Goal: Task Accomplishment & Management: Manage account settings

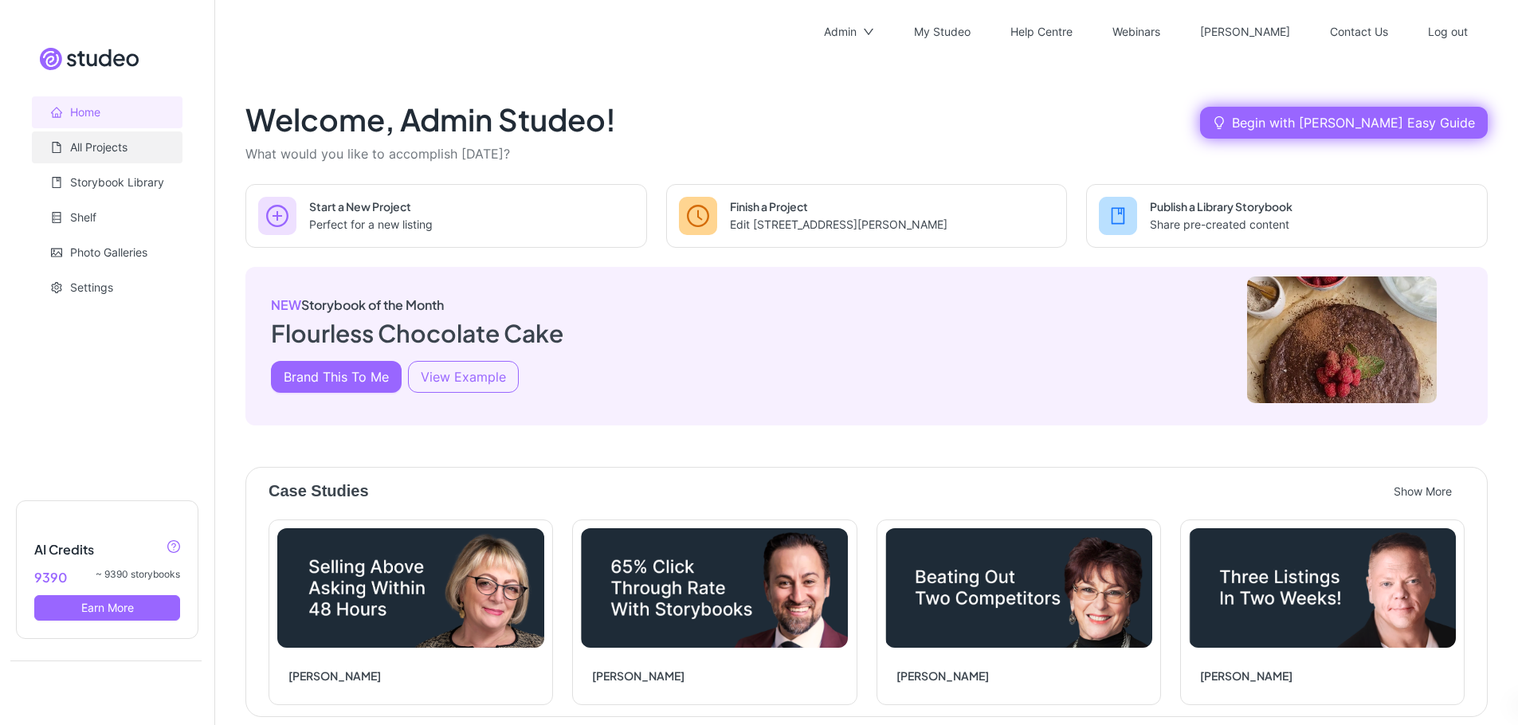
click at [98, 150] on link "All Projects" at bounding box center [98, 147] width 57 height 14
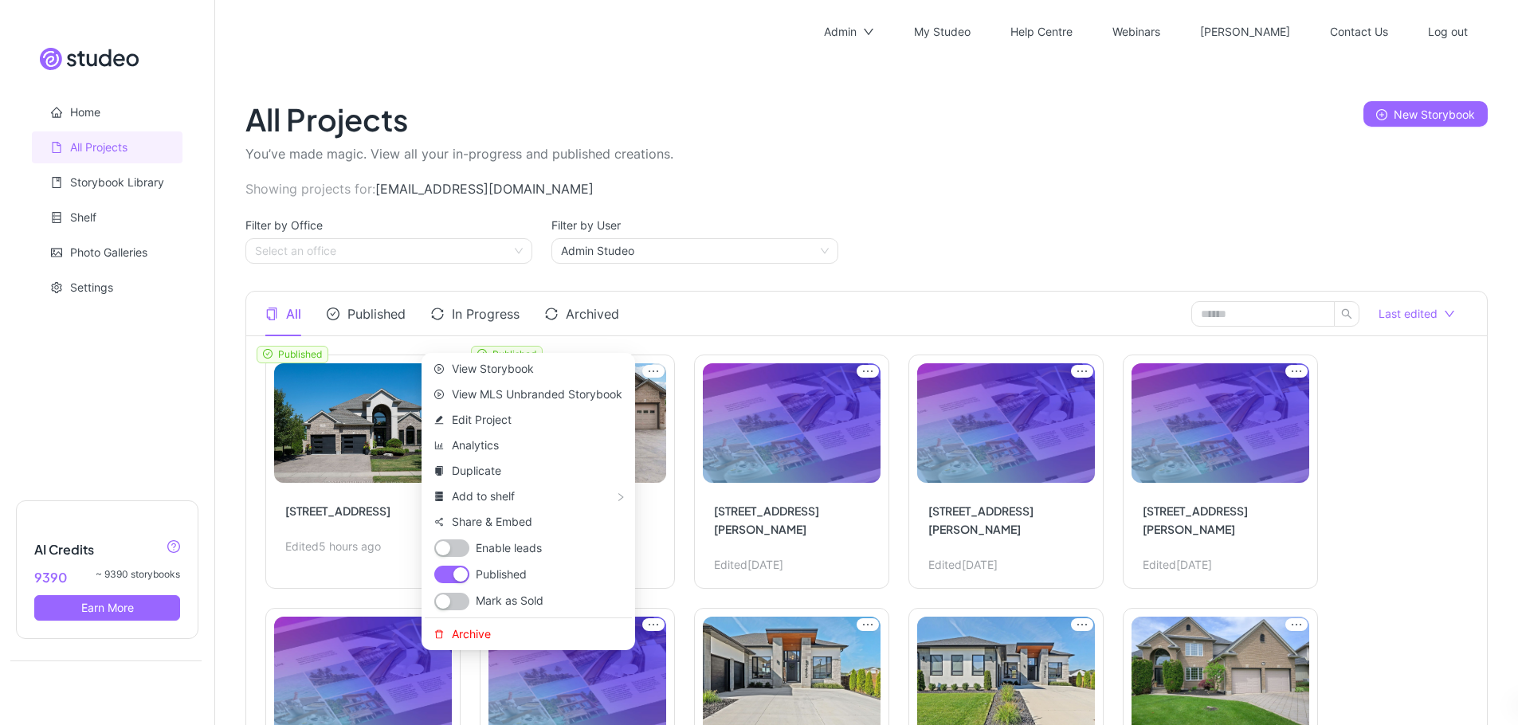
click at [437, 365] on icon "ellipsis" at bounding box center [439, 371] width 22 height 13
click at [500, 416] on span "Edit Project" at bounding box center [537, 420] width 171 height 18
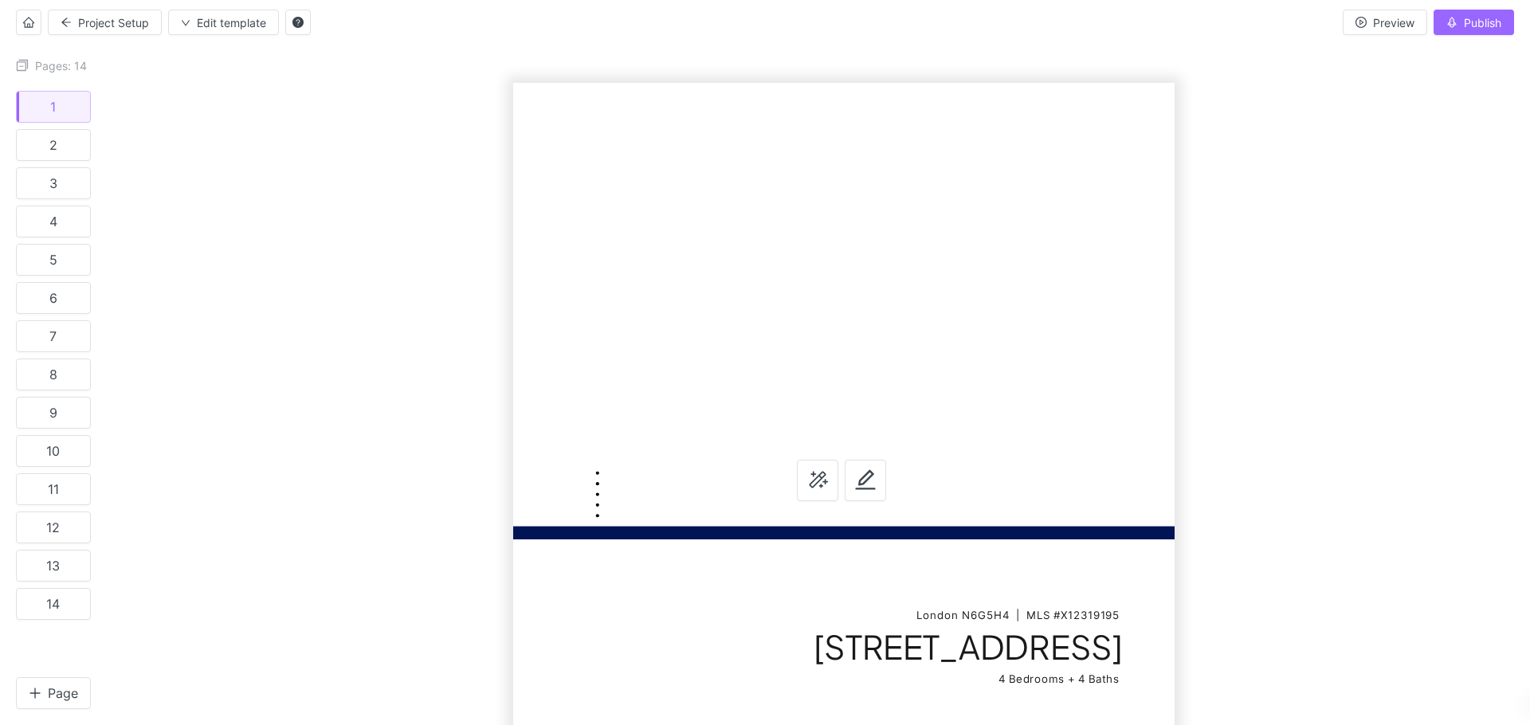
click at [1277, 387] on div at bounding box center [818, 391] width 1423 height 668
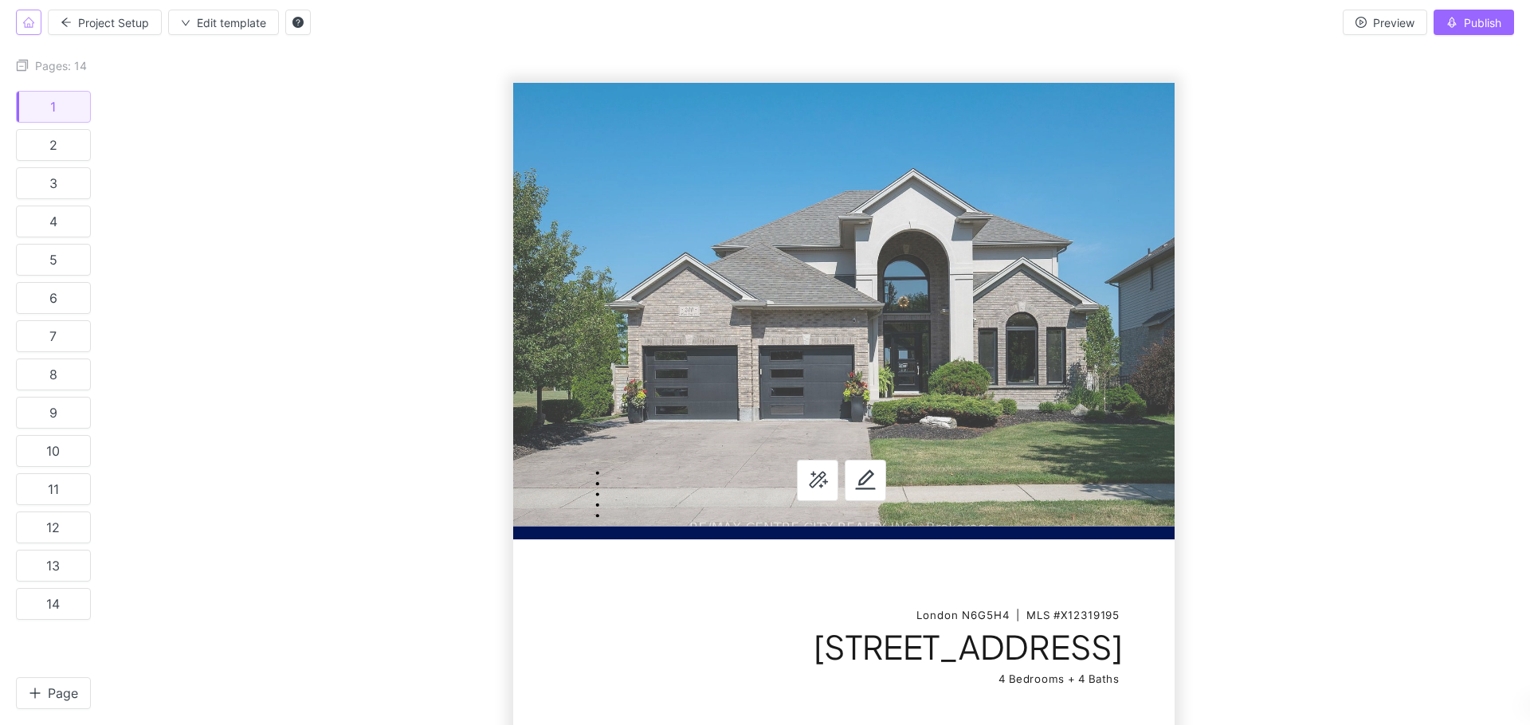
click at [29, 21] on icon "home" at bounding box center [28, 22] width 11 height 11
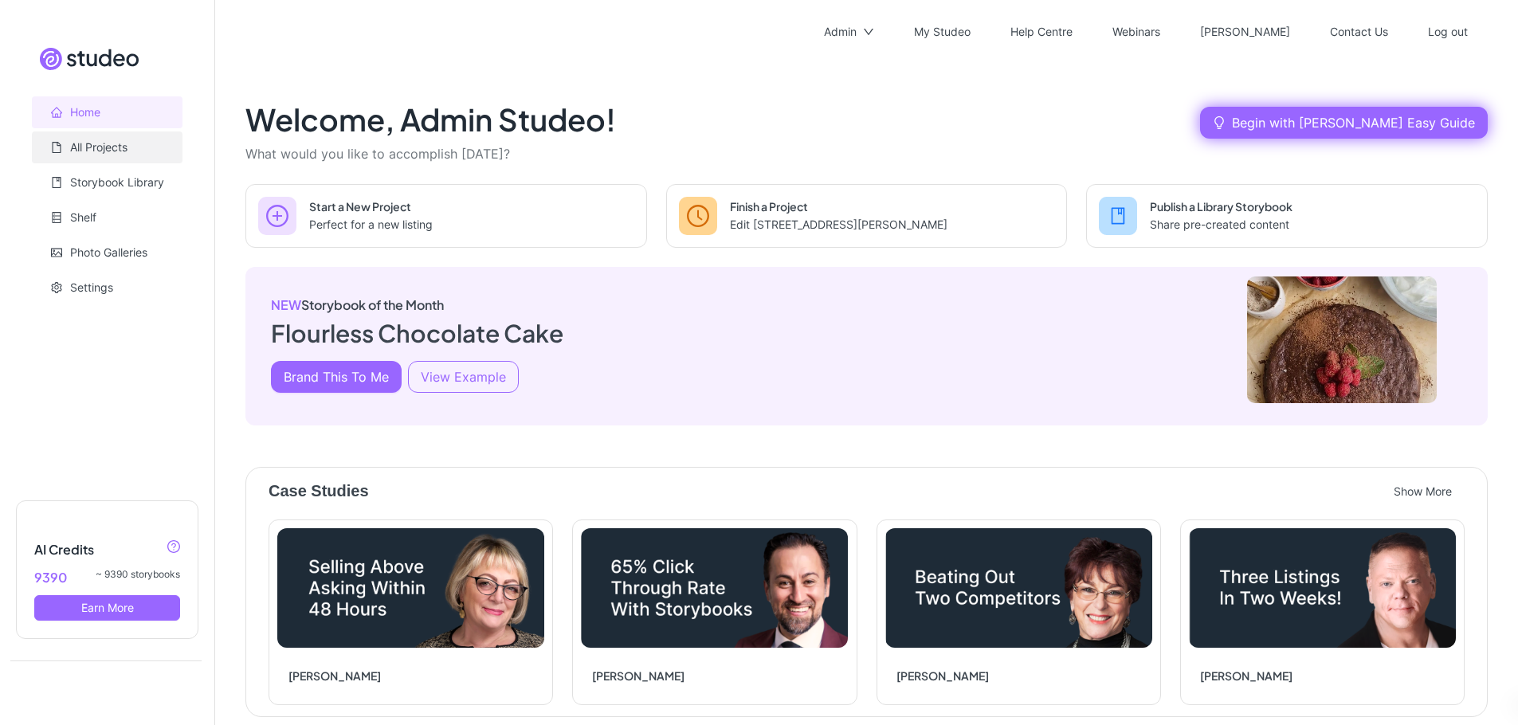
click at [103, 147] on link "All Projects" at bounding box center [98, 147] width 57 height 14
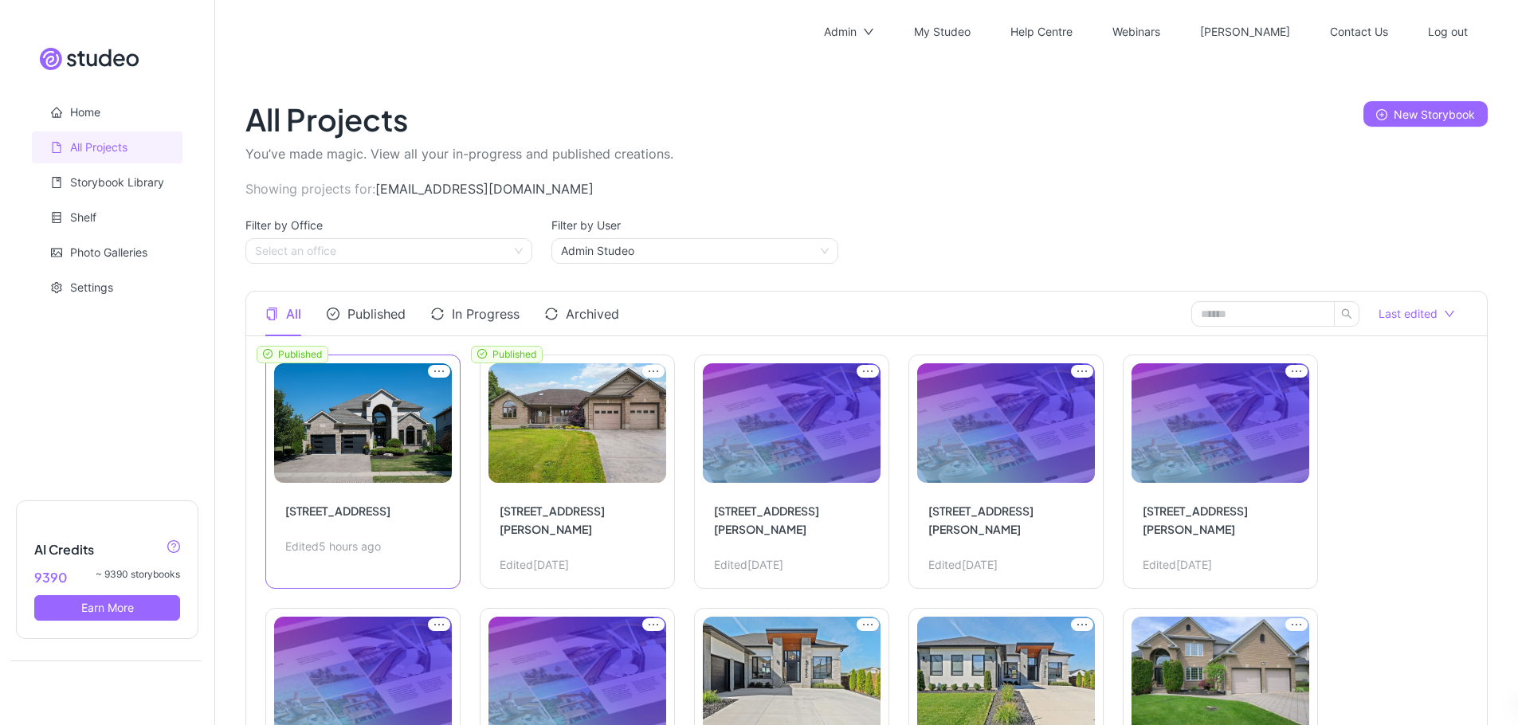
click at [369, 390] on button "View" at bounding box center [362, 472] width 195 height 234
click at [430, 365] on icon "ellipsis" at bounding box center [439, 371] width 22 height 13
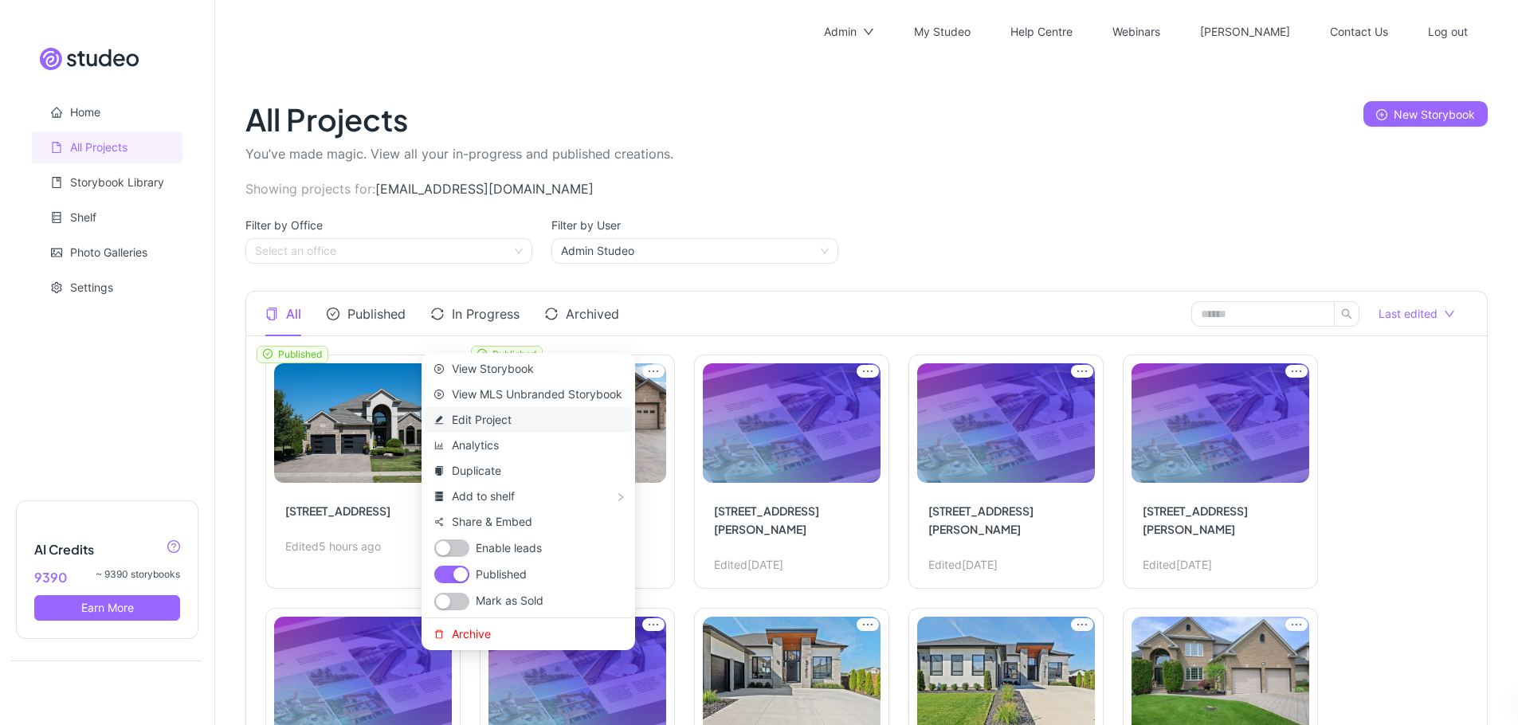
click at [494, 418] on span "Edit Project" at bounding box center [537, 420] width 171 height 18
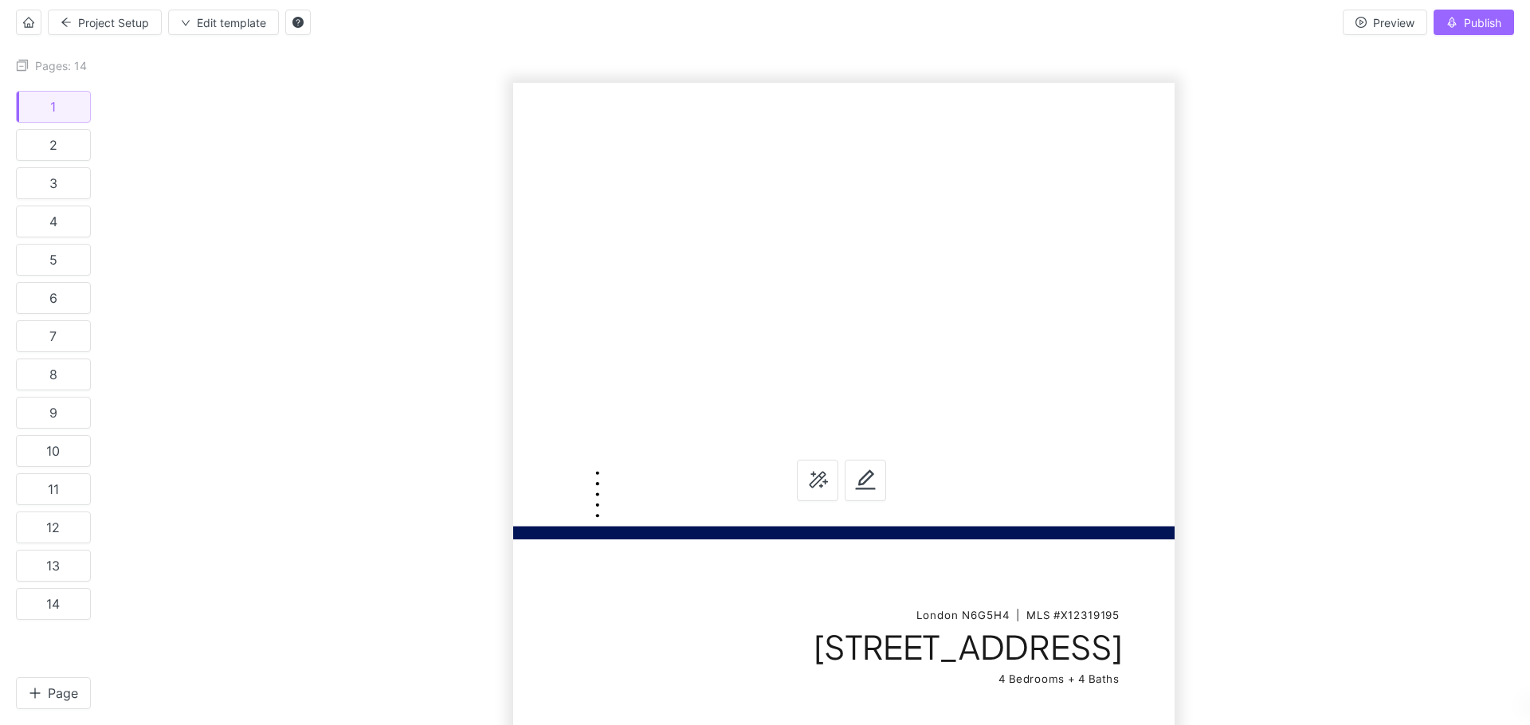
click at [390, 273] on div at bounding box center [818, 391] width 1423 height 668
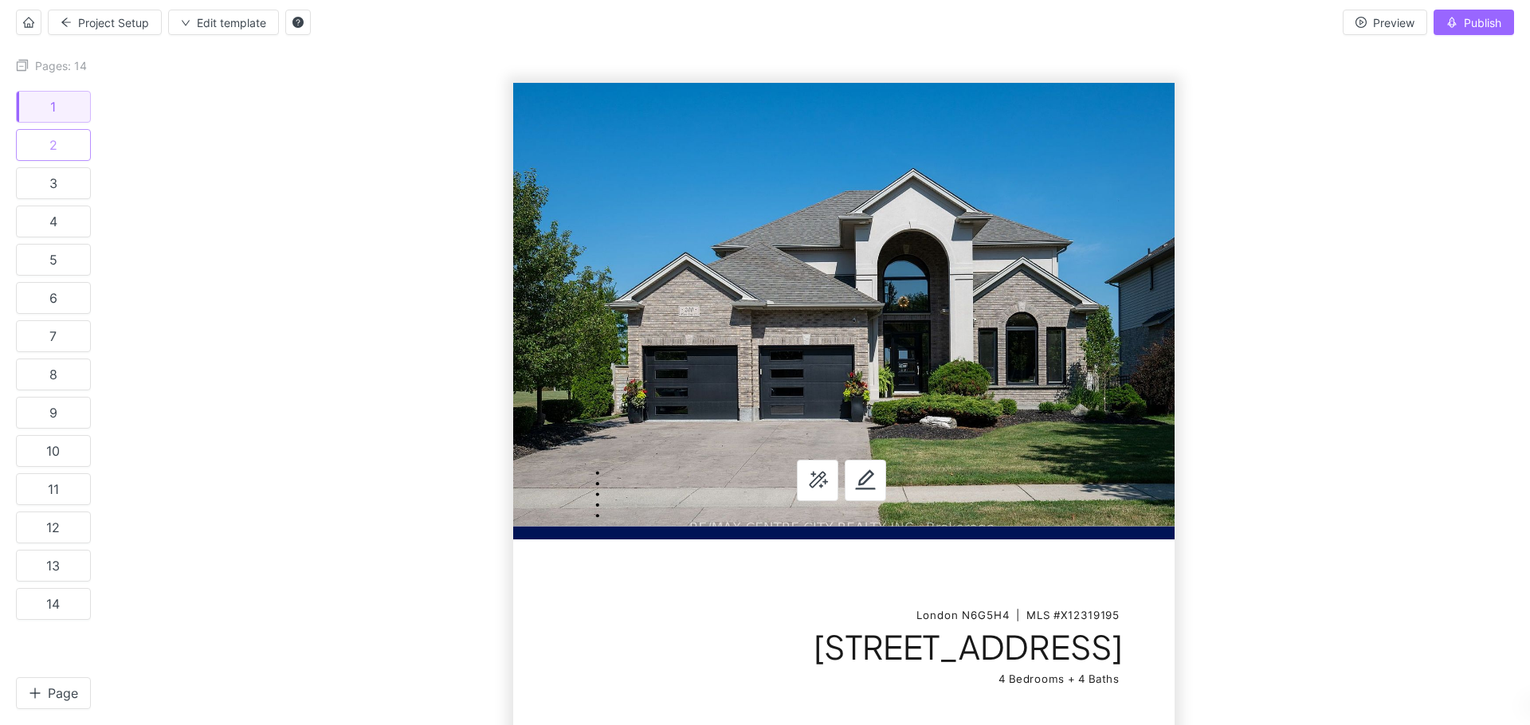
click at [54, 151] on button "2" at bounding box center [53, 145] width 75 height 32
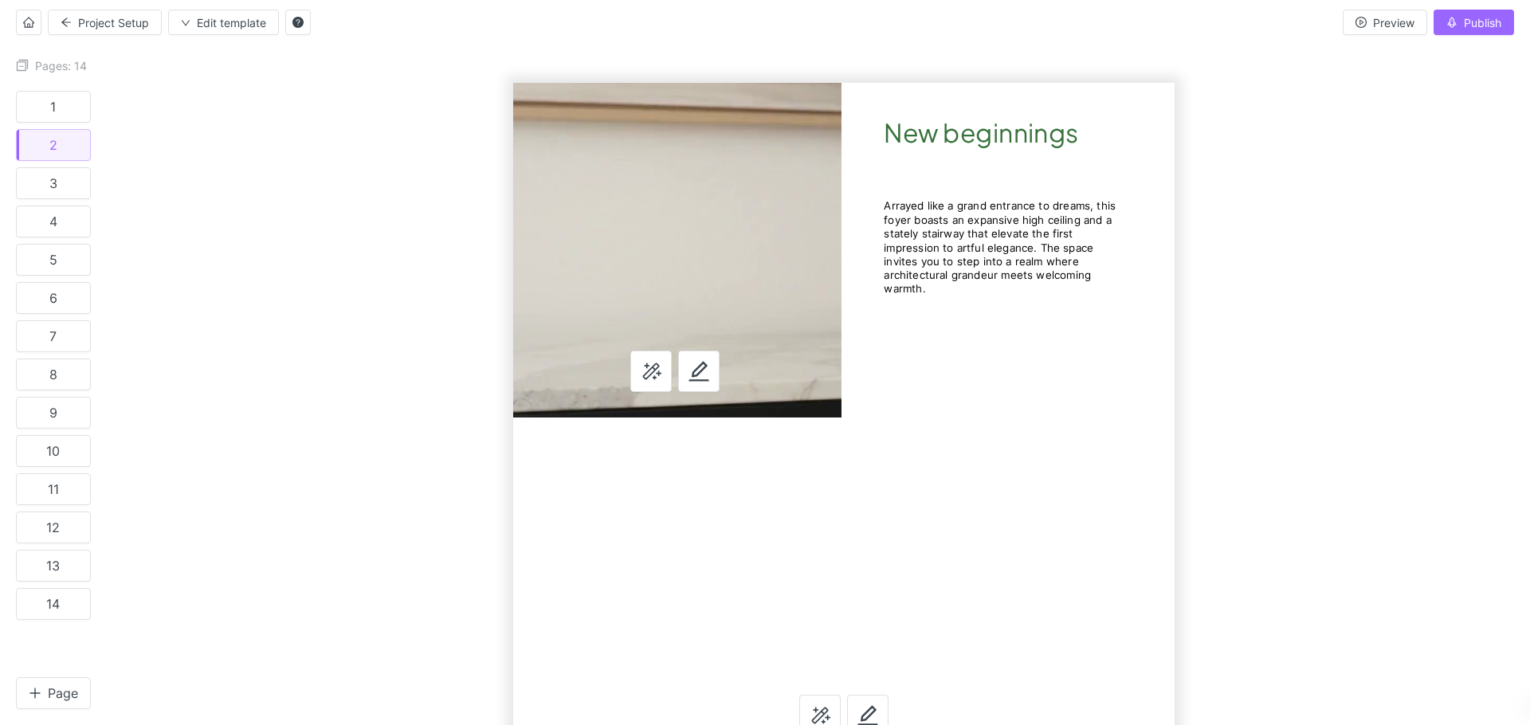
click at [1291, 425] on div at bounding box center [818, 391] width 1423 height 668
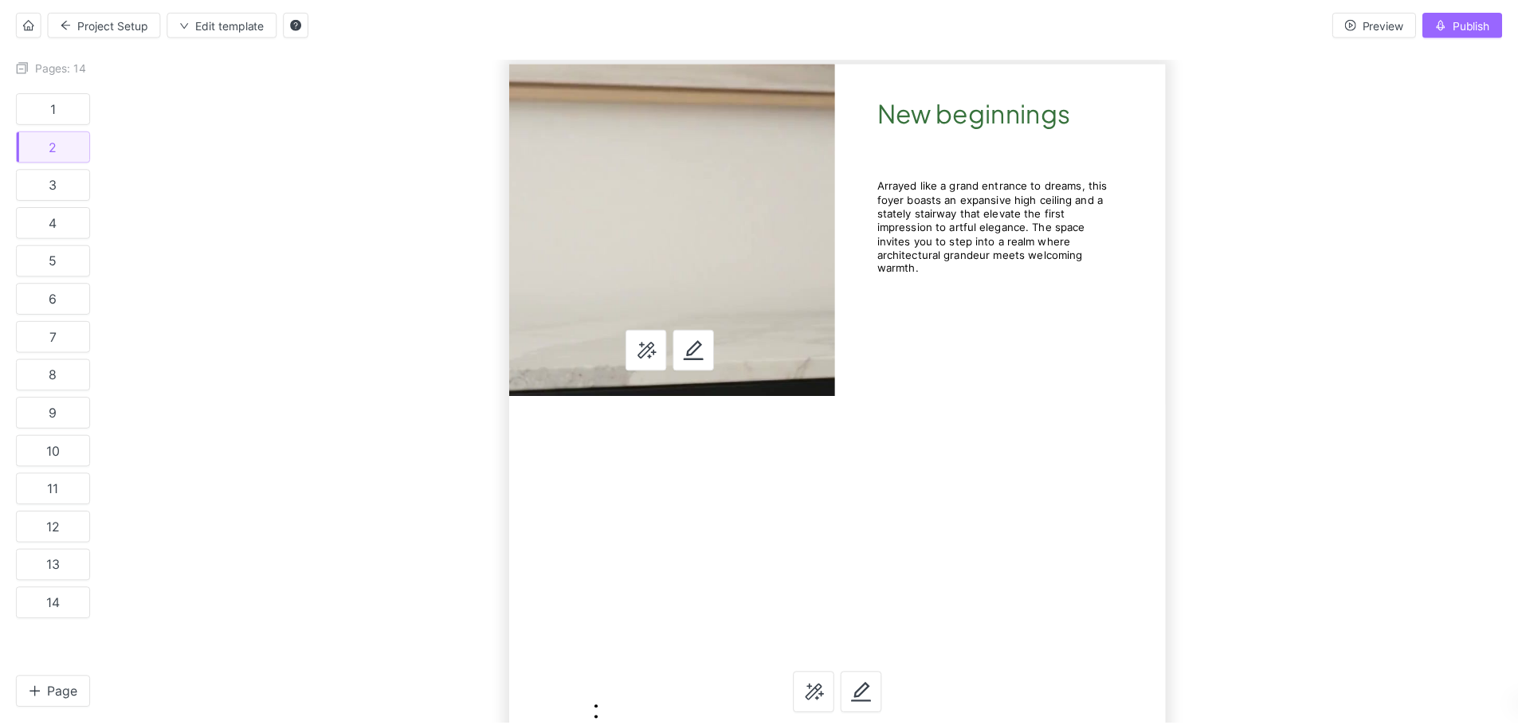
scroll to position [69, 0]
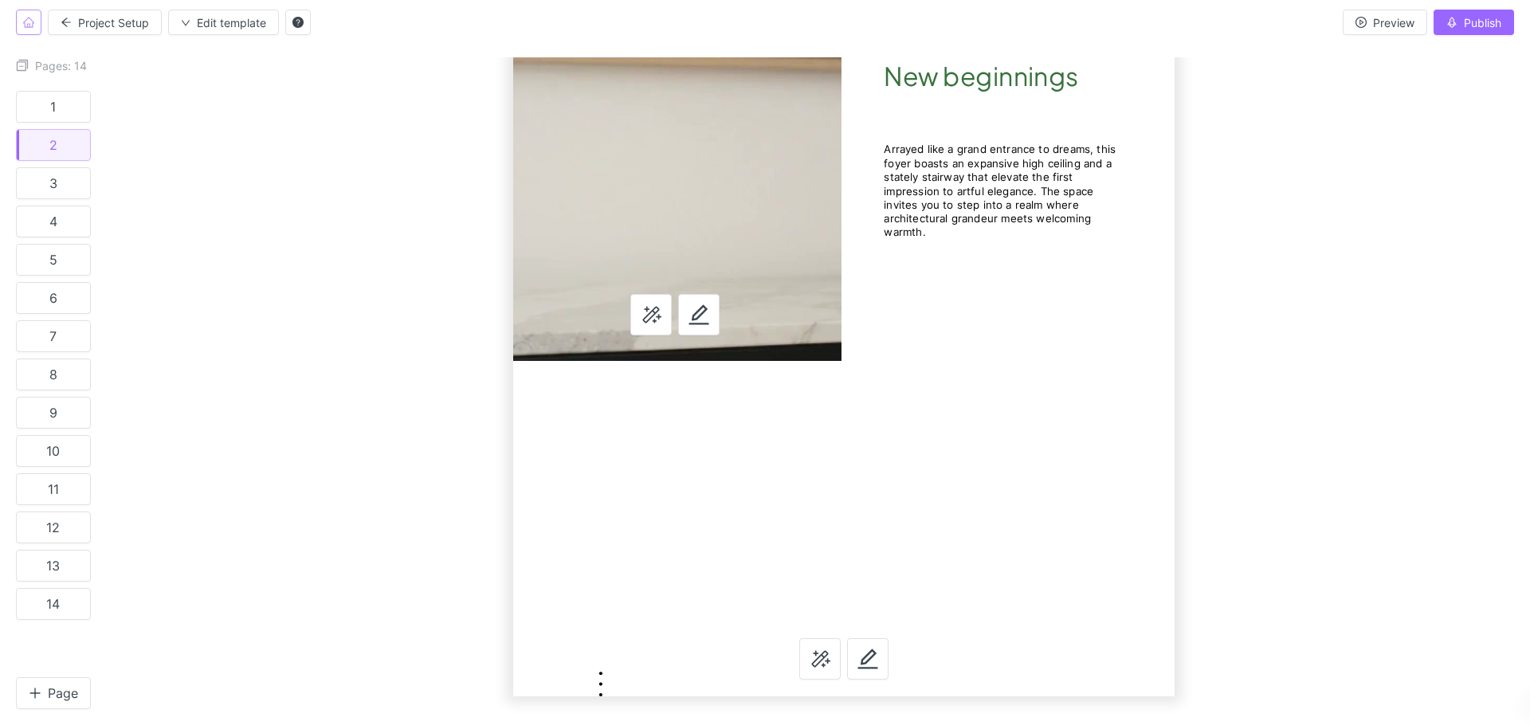
click at [31, 27] on span "Home" at bounding box center [28, 23] width 11 height 14
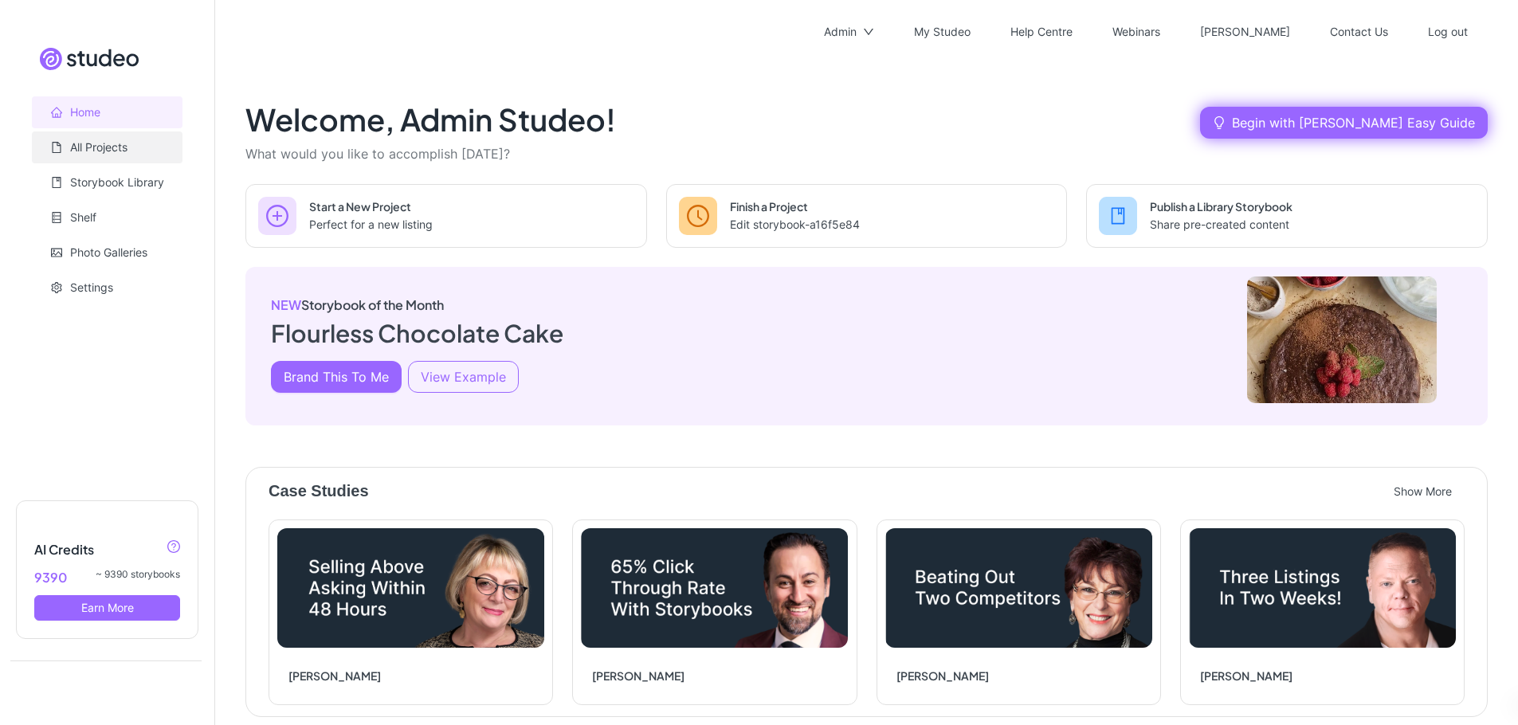
click at [85, 152] on link "All Projects" at bounding box center [98, 147] width 57 height 14
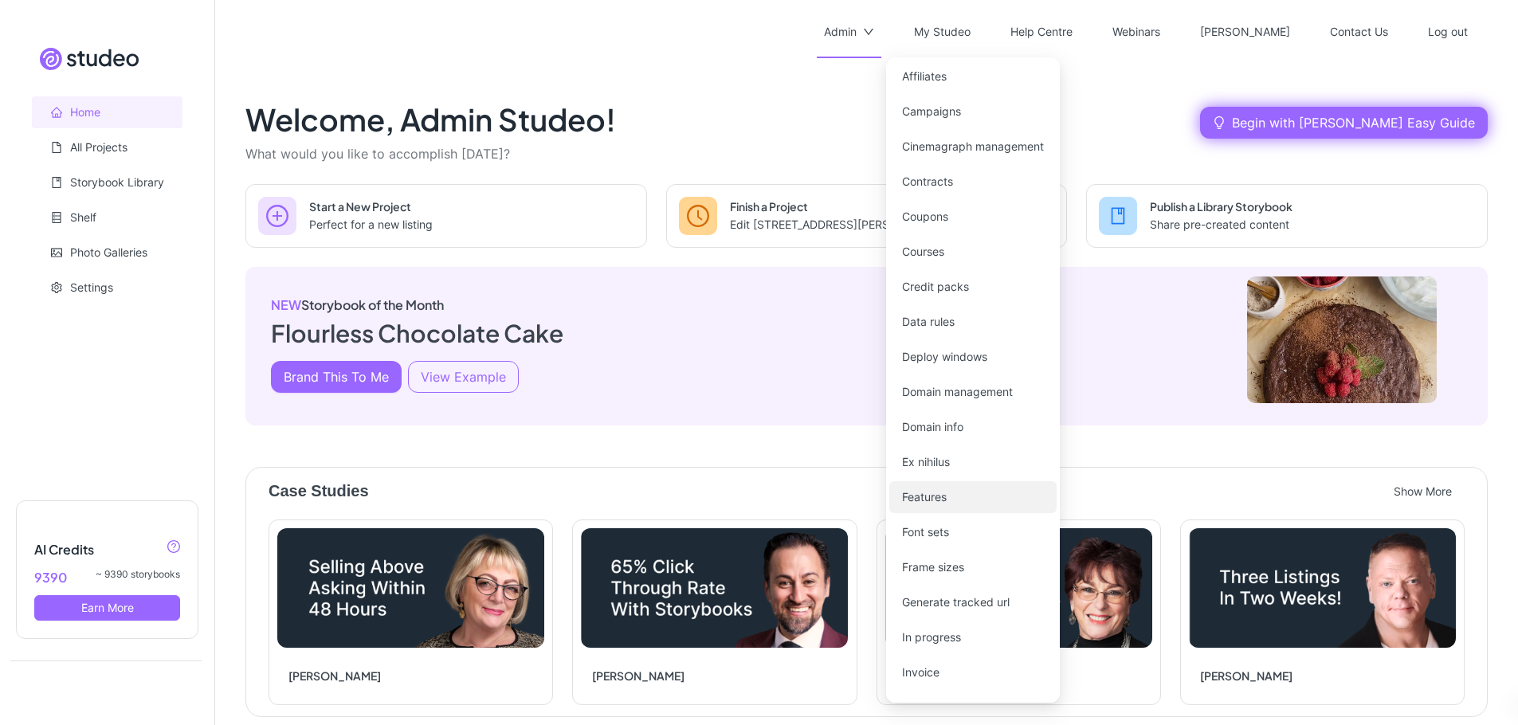
click at [930, 501] on link "Features" at bounding box center [924, 497] width 45 height 14
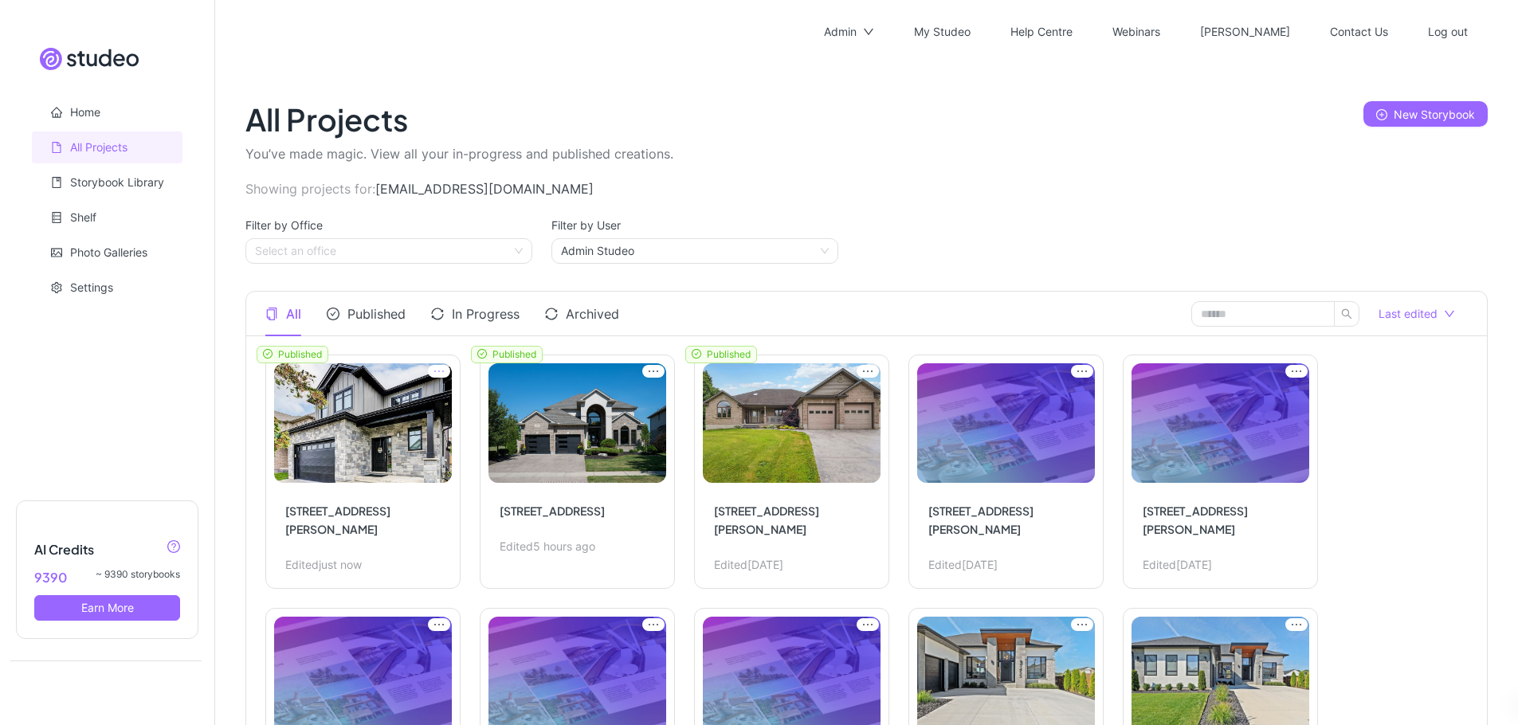
click at [435, 365] on icon "ellipsis" at bounding box center [439, 371] width 22 height 13
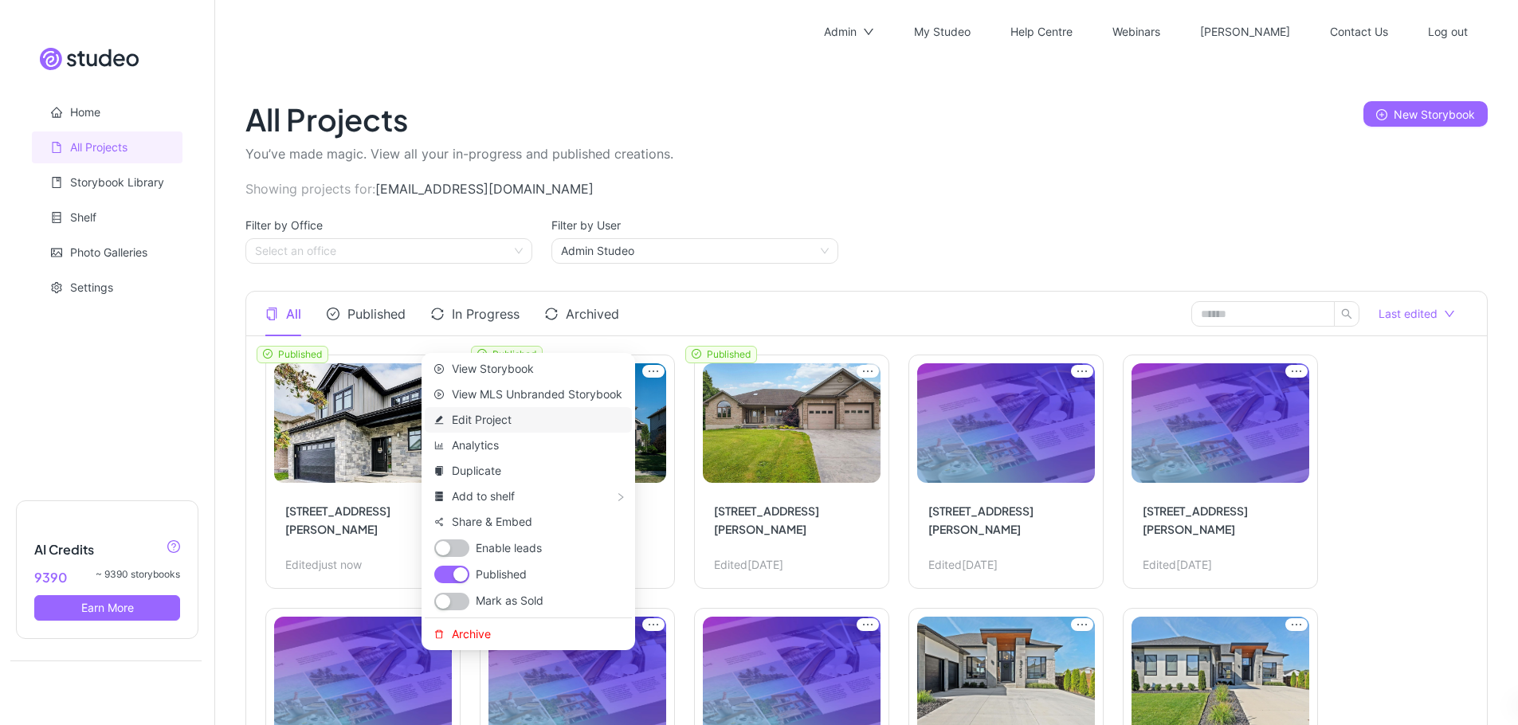
click at [486, 421] on span "Edit Project" at bounding box center [537, 420] width 171 height 18
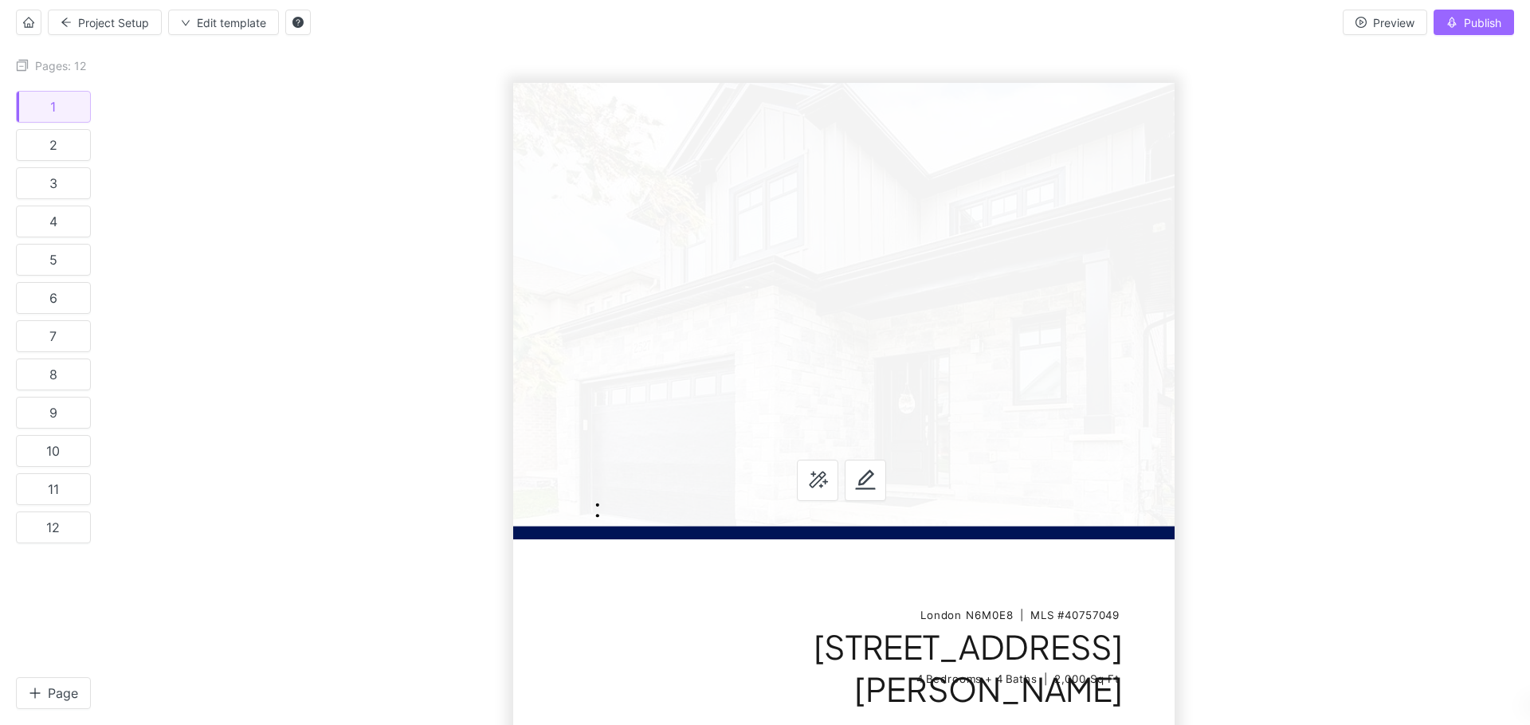
click at [1354, 504] on div at bounding box center [818, 391] width 1423 height 668
